Goal: Information Seeking & Learning: Find specific page/section

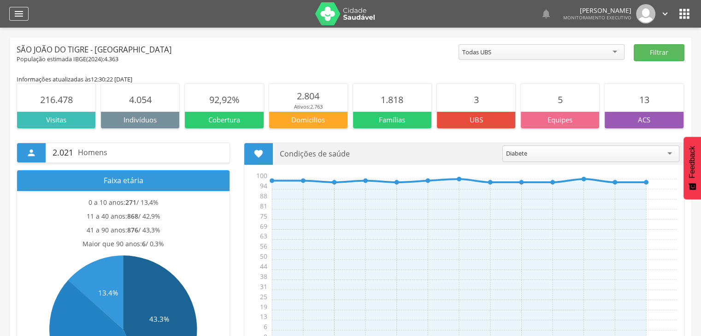
click at [25, 15] on div "" at bounding box center [18, 14] width 19 height 14
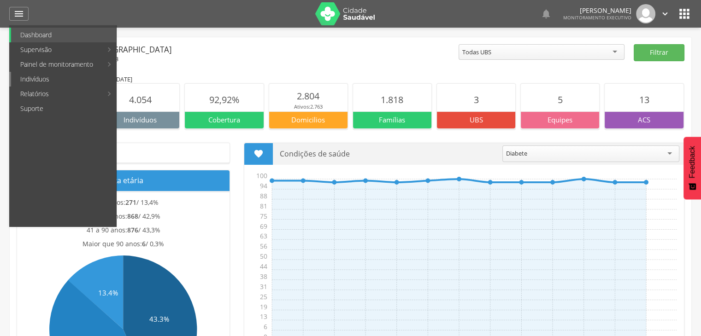
click at [58, 77] on link "Indivíduos" at bounding box center [63, 79] width 105 height 15
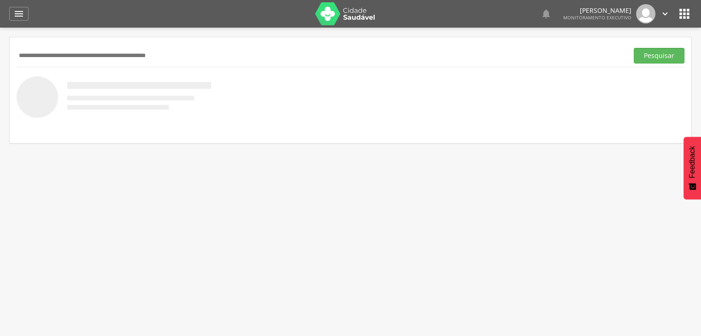
click at [92, 47] on div "Pesquisar" at bounding box center [350, 55] width 667 height 23
click at [64, 52] on input "text" at bounding box center [321, 56] width 608 height 16
click at [633, 48] on button "Pesquisar" at bounding box center [658, 56] width 51 height 16
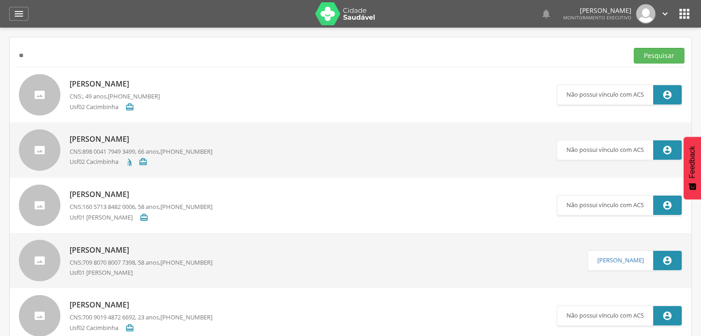
type input "*"
type input "**********"
click at [633, 48] on button "Pesquisar" at bounding box center [658, 56] width 51 height 16
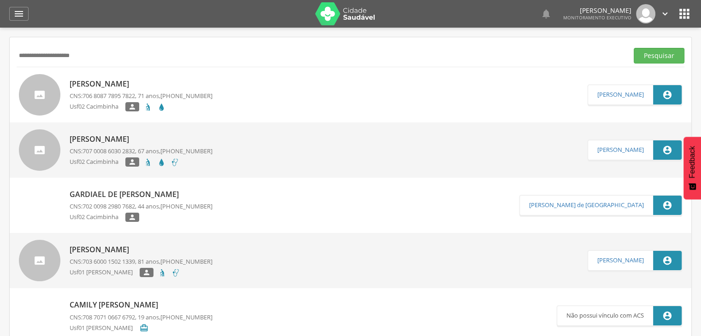
click at [98, 85] on p "[PERSON_NAME]" at bounding box center [141, 84] width 143 height 11
type input "**********"
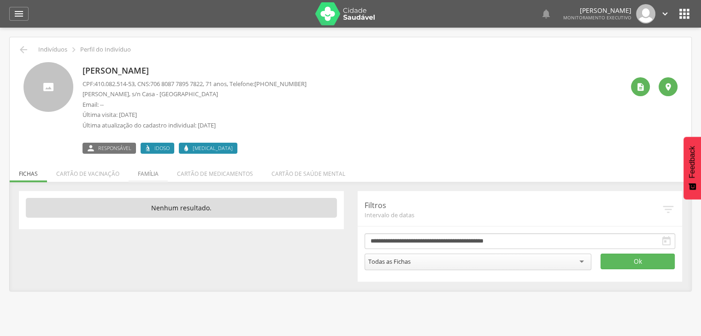
click at [153, 171] on li "Família" at bounding box center [148, 172] width 39 height 22
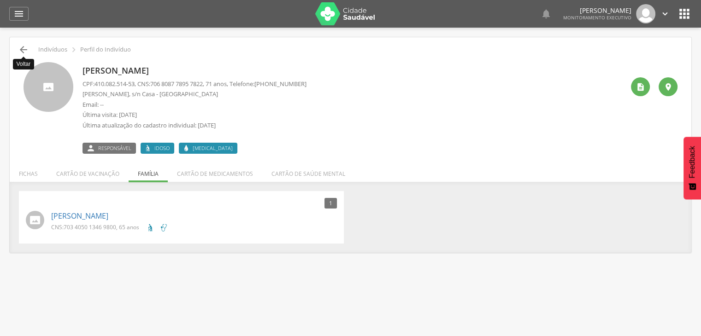
click at [25, 46] on icon "" at bounding box center [23, 49] width 11 height 11
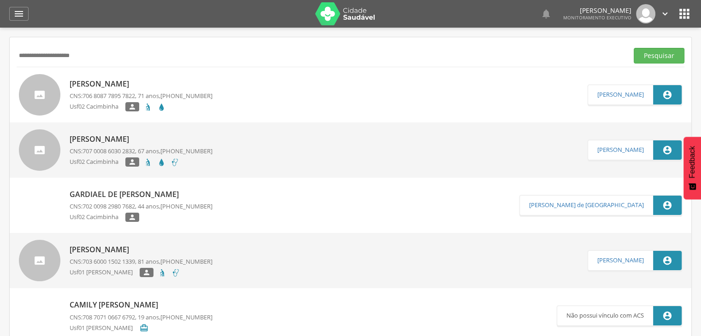
drag, startPoint x: 110, startPoint y: 56, endPoint x: 0, endPoint y: 48, distance: 110.3
click at [0, 48] on div " Supervisão  Distritos  Ubs Coordenador: - São João do Tigre / [GEOGRAPHIC_D…" at bounding box center [350, 196] width 701 height 336
click at [656, 56] on button "Pesquisar" at bounding box center [658, 56] width 51 height 16
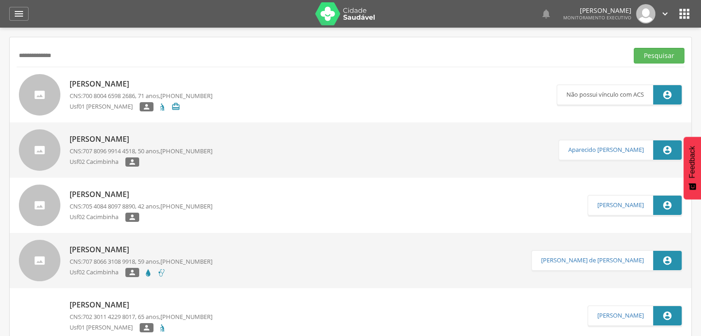
click at [104, 81] on p "[PERSON_NAME]" at bounding box center [141, 84] width 143 height 11
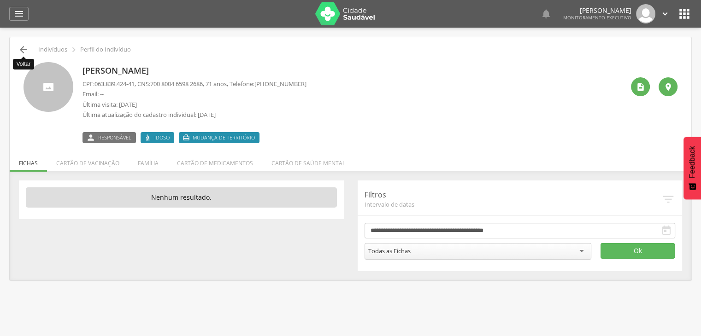
click at [20, 49] on icon "" at bounding box center [23, 49] width 11 height 11
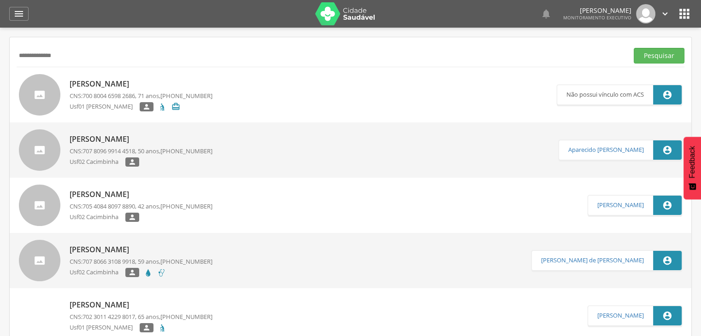
click at [124, 81] on p "[PERSON_NAME]" at bounding box center [141, 84] width 143 height 11
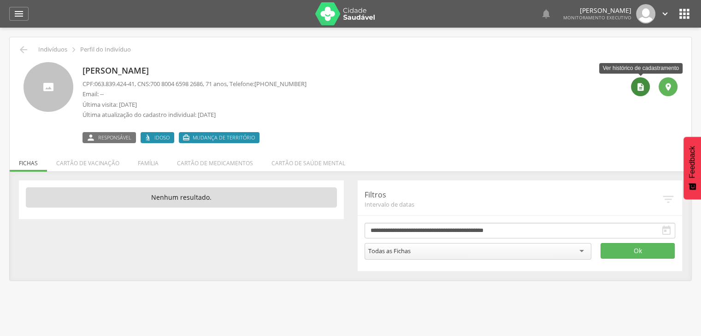
click at [635, 86] on div "" at bounding box center [640, 86] width 19 height 19
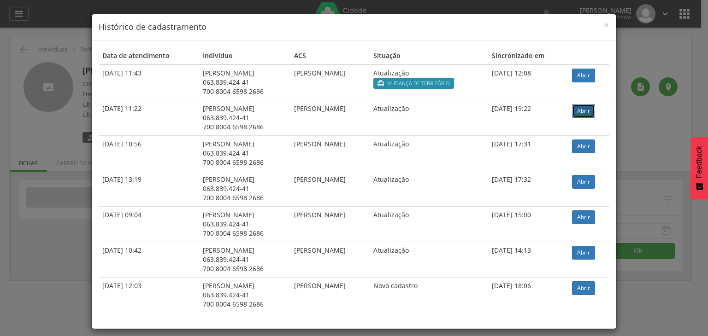
click at [586, 113] on link "Abrir" at bounding box center [583, 111] width 23 height 14
click at [603, 24] on span "×" at bounding box center [606, 24] width 6 height 13
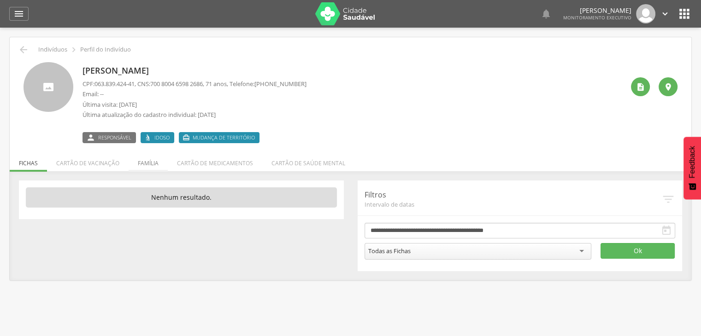
click at [151, 164] on li "Família" at bounding box center [148, 161] width 39 height 22
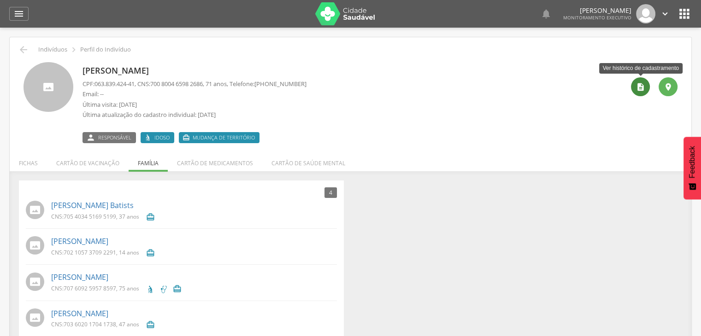
click at [636, 89] on icon "" at bounding box center [640, 86] width 9 height 9
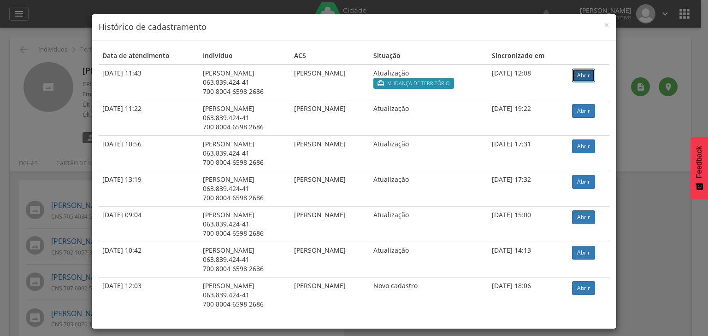
click at [580, 75] on link "Abrir" at bounding box center [583, 76] width 23 height 14
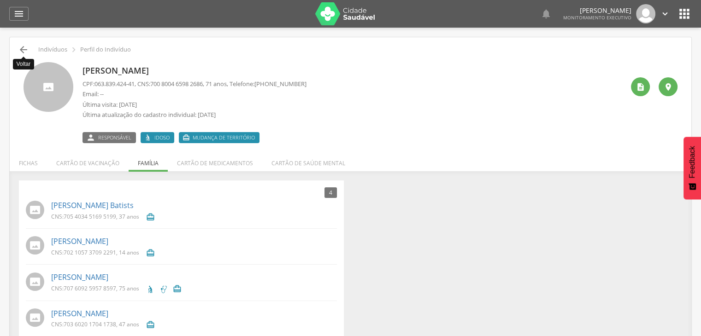
click at [25, 52] on icon "" at bounding box center [23, 49] width 11 height 11
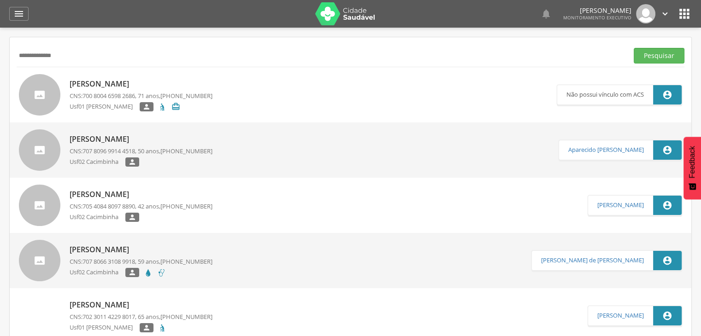
click at [0, 55] on div " Supervisão  Distritos  Ubs Coordenador: - São João do Tigre / [GEOGRAPHIC_D…" at bounding box center [350, 196] width 701 height 336
click at [633, 48] on button "Pesquisar" at bounding box center [658, 56] width 51 height 16
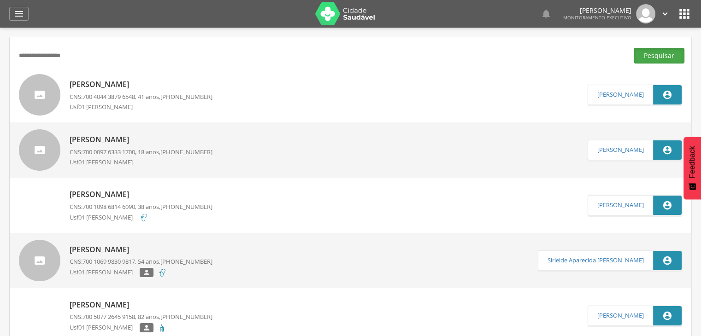
click at [649, 50] on button "Pesquisar" at bounding box center [658, 56] width 51 height 16
click at [94, 60] on input "**********" at bounding box center [321, 56] width 608 height 16
click at [633, 48] on button "Pesquisar" at bounding box center [658, 56] width 51 height 16
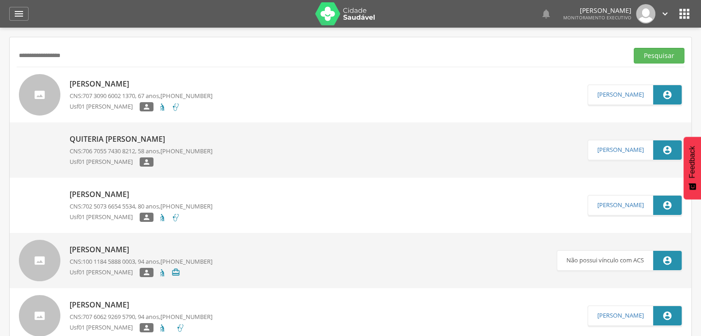
drag, startPoint x: 109, startPoint y: 54, endPoint x: 0, endPoint y: -6, distance: 124.3
click at [0, 0] on html " Dashboard Supervisão Produtividade Mapa da cidade Mapa de cobertura Ranking A…" at bounding box center [350, 168] width 701 height 336
type input "**********"
click at [633, 48] on button "Pesquisar" at bounding box center [658, 56] width 51 height 16
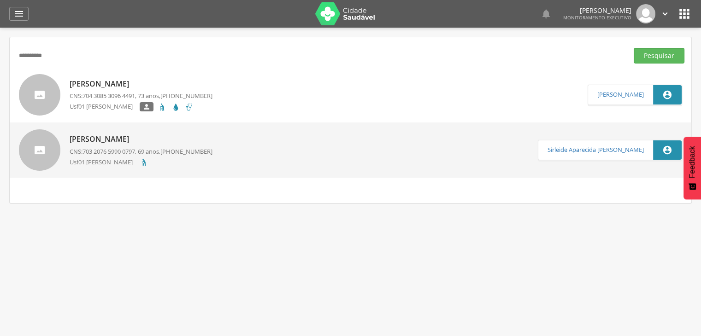
click at [128, 142] on p "[PERSON_NAME]" at bounding box center [141, 139] width 143 height 11
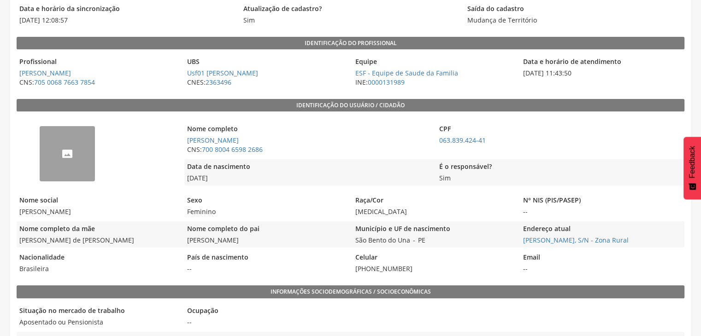
scroll to position [138, 0]
